Goal: Navigation & Orientation: Find specific page/section

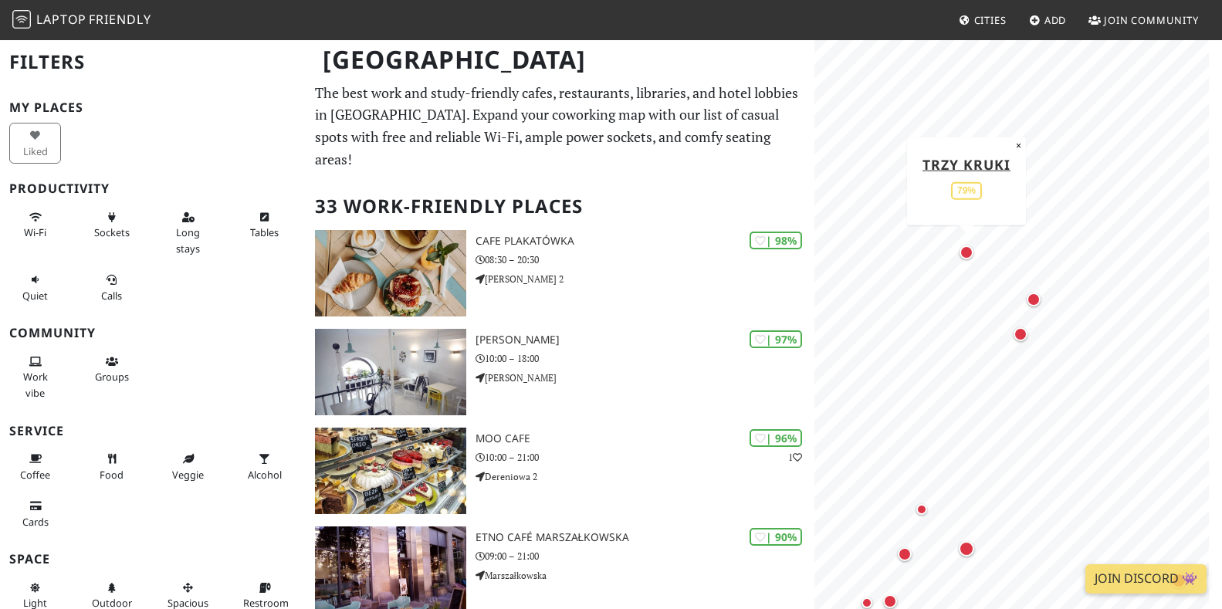
click at [965, 247] on div "Map marker" at bounding box center [967, 253] width 14 height 14
